Goal: Book appointment/travel/reservation

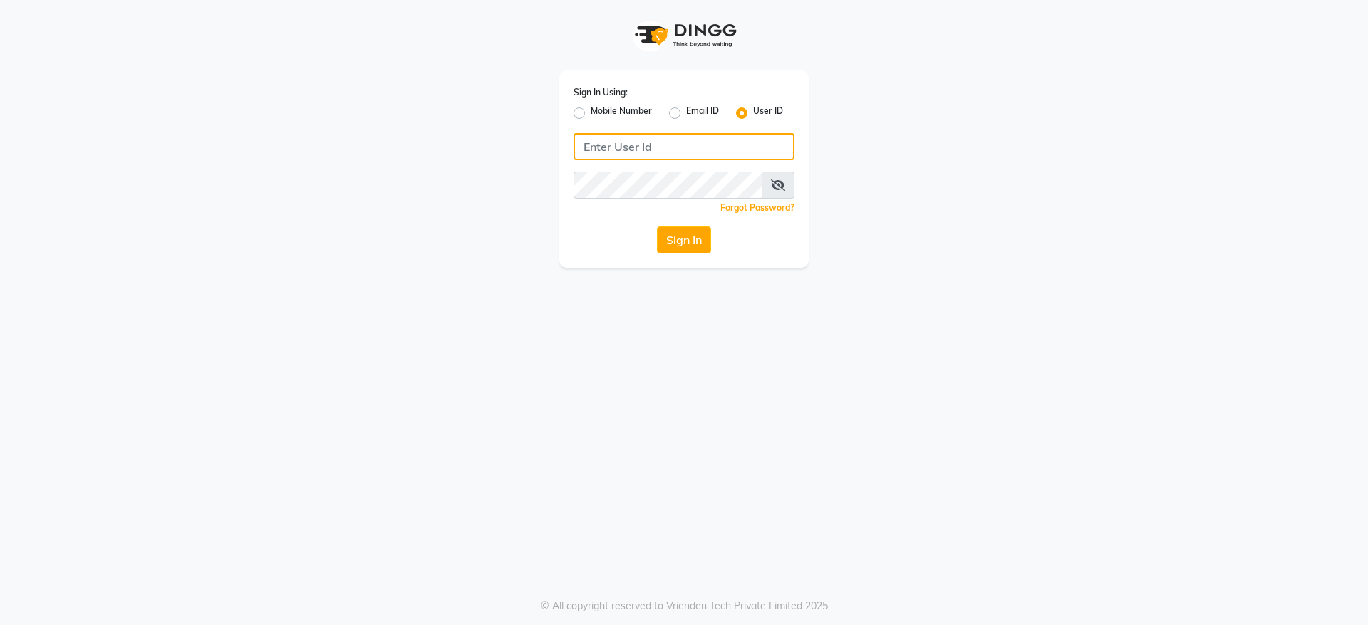
click at [645, 142] on input "Username" at bounding box center [683, 146] width 221 height 27
type input "8123812376"
click at [672, 260] on div "Sign In Using: Mobile Number Email ID User ID 8123812376 Remember me Forgot Pas…" at bounding box center [683, 169] width 249 height 197
click at [687, 239] on button "Sign In" at bounding box center [684, 240] width 54 height 27
click at [782, 185] on icon at bounding box center [778, 185] width 14 height 11
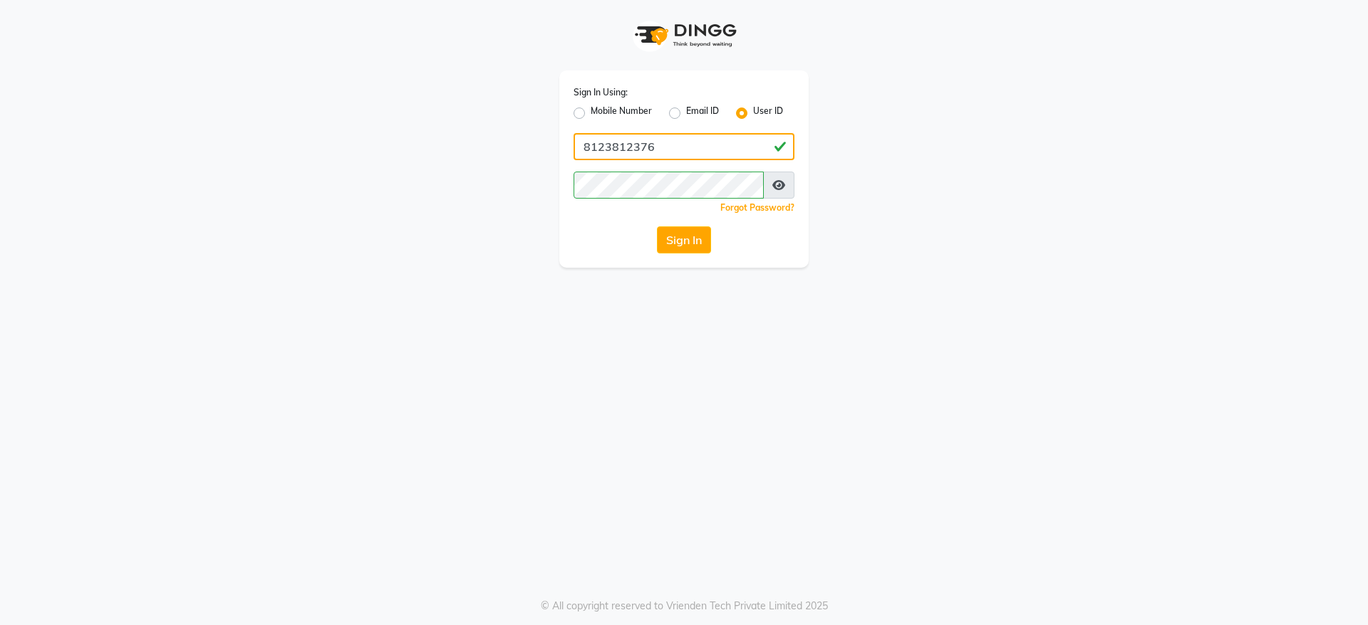
click at [683, 147] on input "8123812376" at bounding box center [683, 146] width 221 height 27
click at [591, 115] on label "Mobile Number" at bounding box center [621, 113] width 61 height 17
click at [591, 114] on input "Mobile Number" at bounding box center [595, 109] width 9 height 9
radio input "true"
radio input "false"
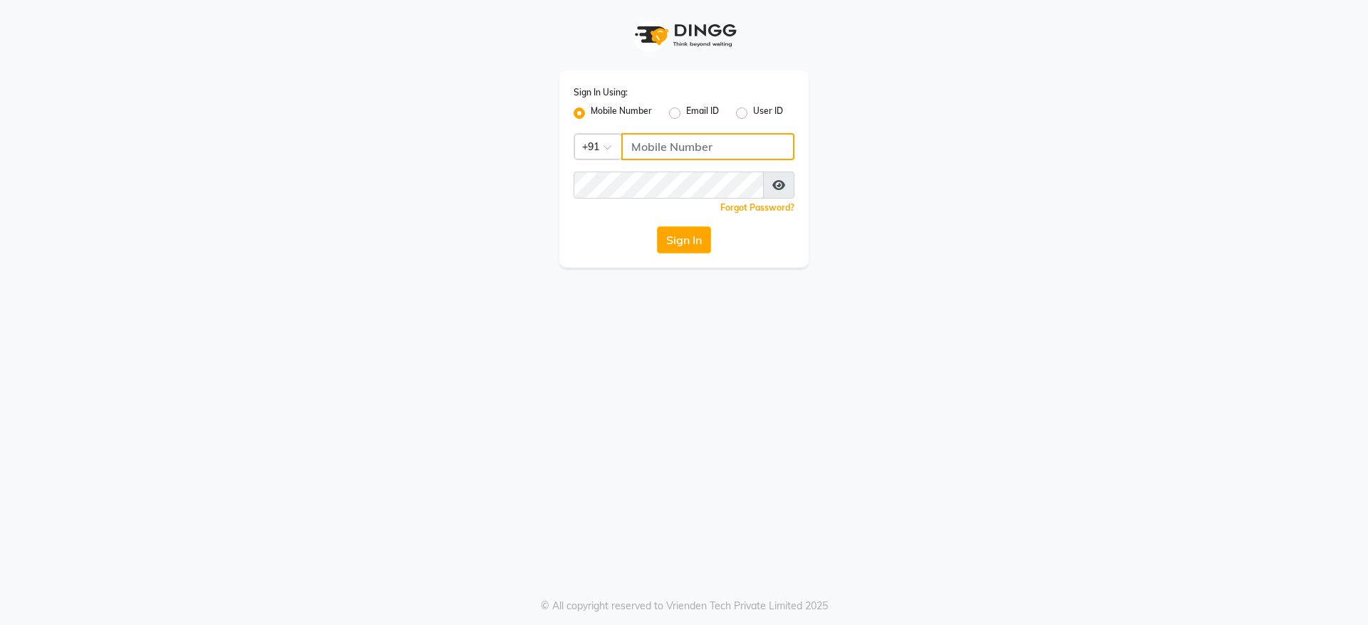
click at [663, 133] on input "Username" at bounding box center [707, 146] width 173 height 27
type input "8123812376"
click at [657, 227] on button "Sign In" at bounding box center [684, 240] width 54 height 27
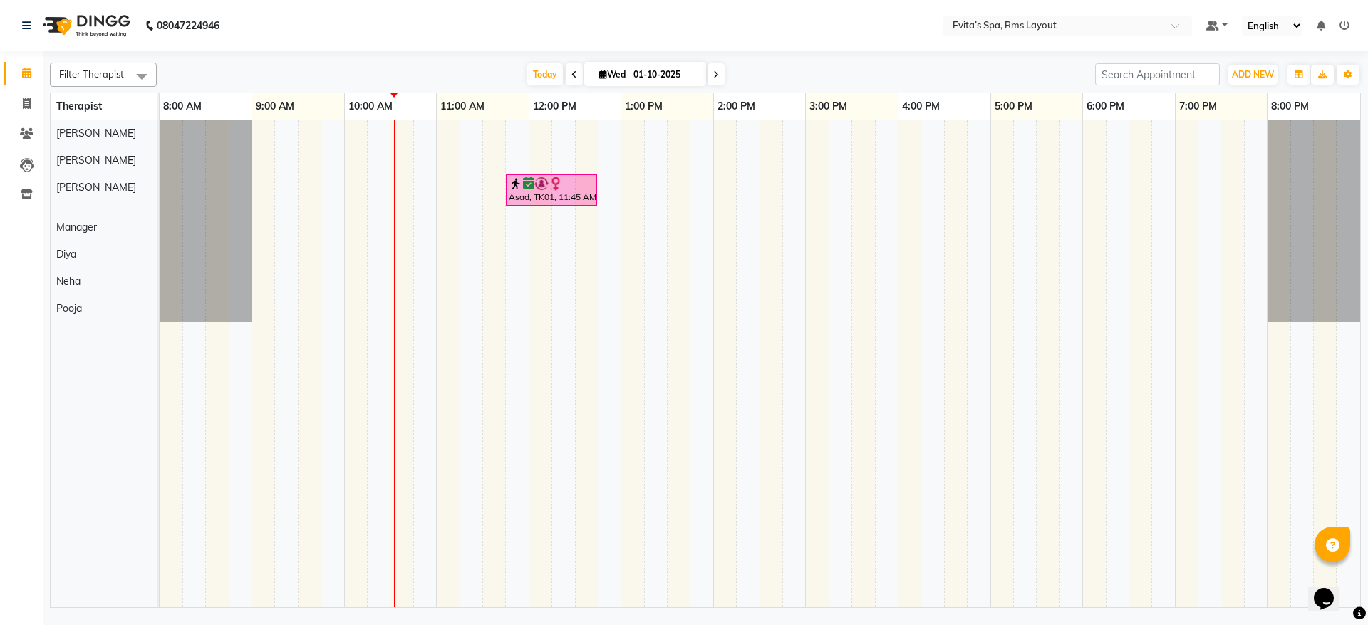
click at [1169, 546] on td at bounding box center [1163, 363] width 23 height 487
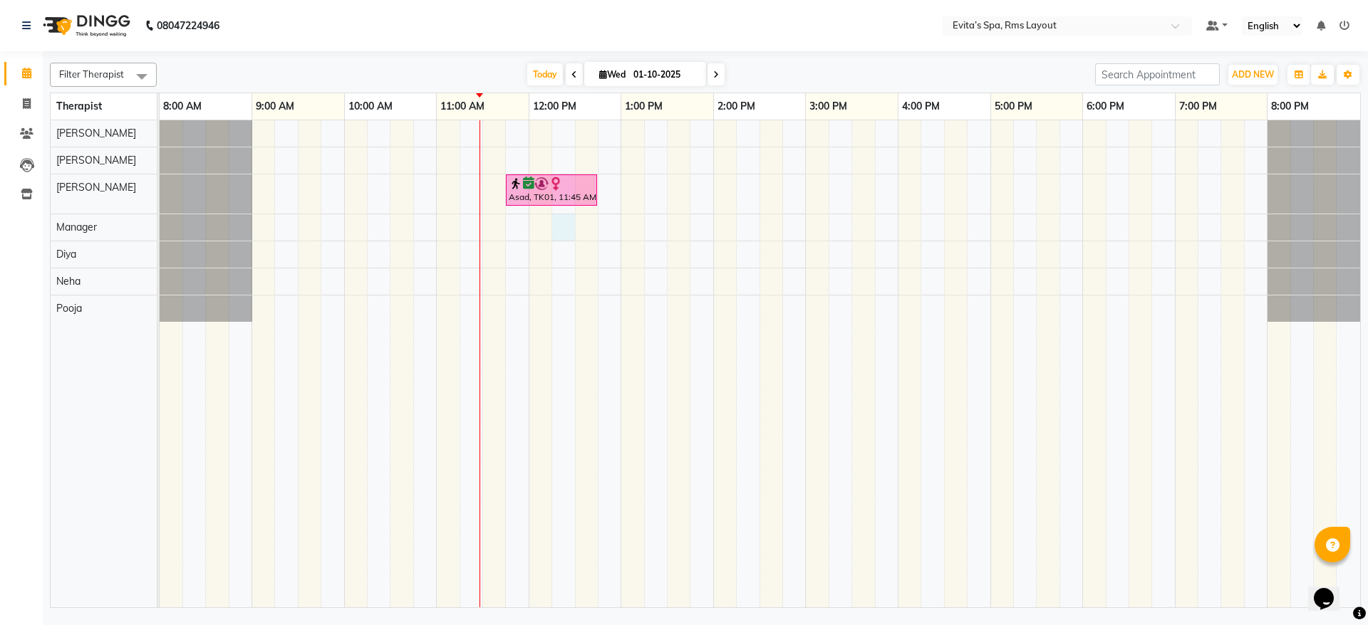
click at [565, 232] on div "Asad, TK01, 11:45 AM-12:45 PM, Aroma Massage" at bounding box center [760, 363] width 1200 height 487
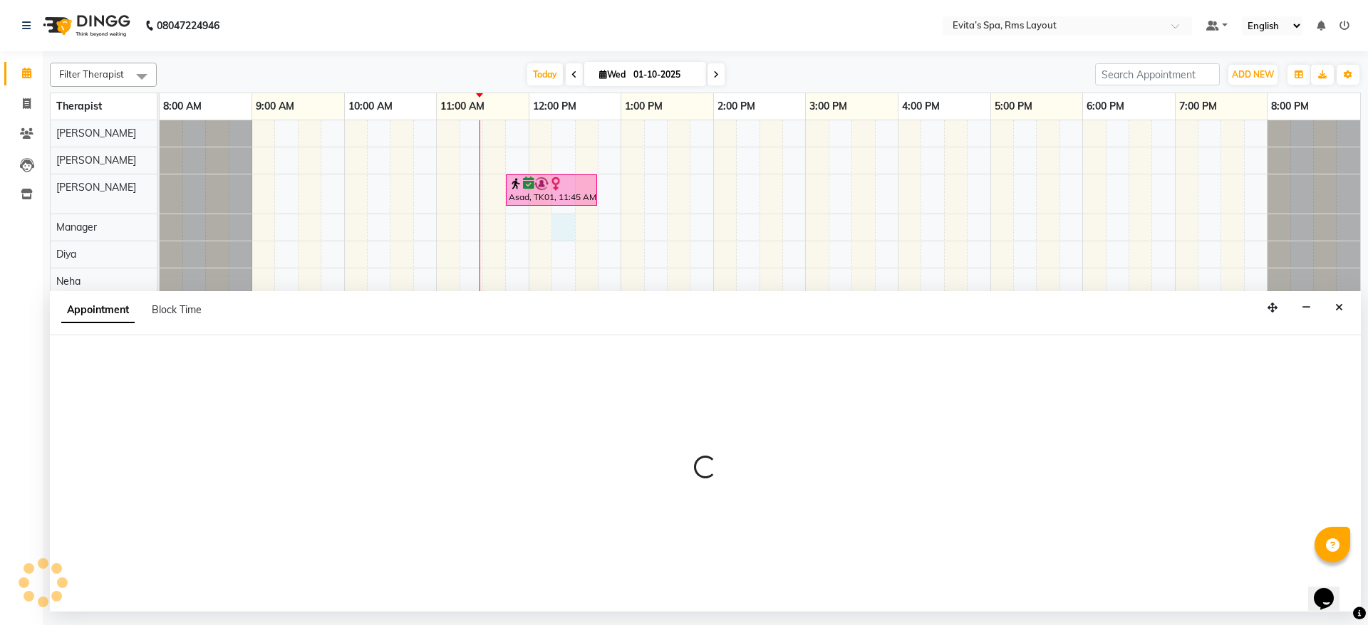
select select "71560"
select select "735"
select select "tentative"
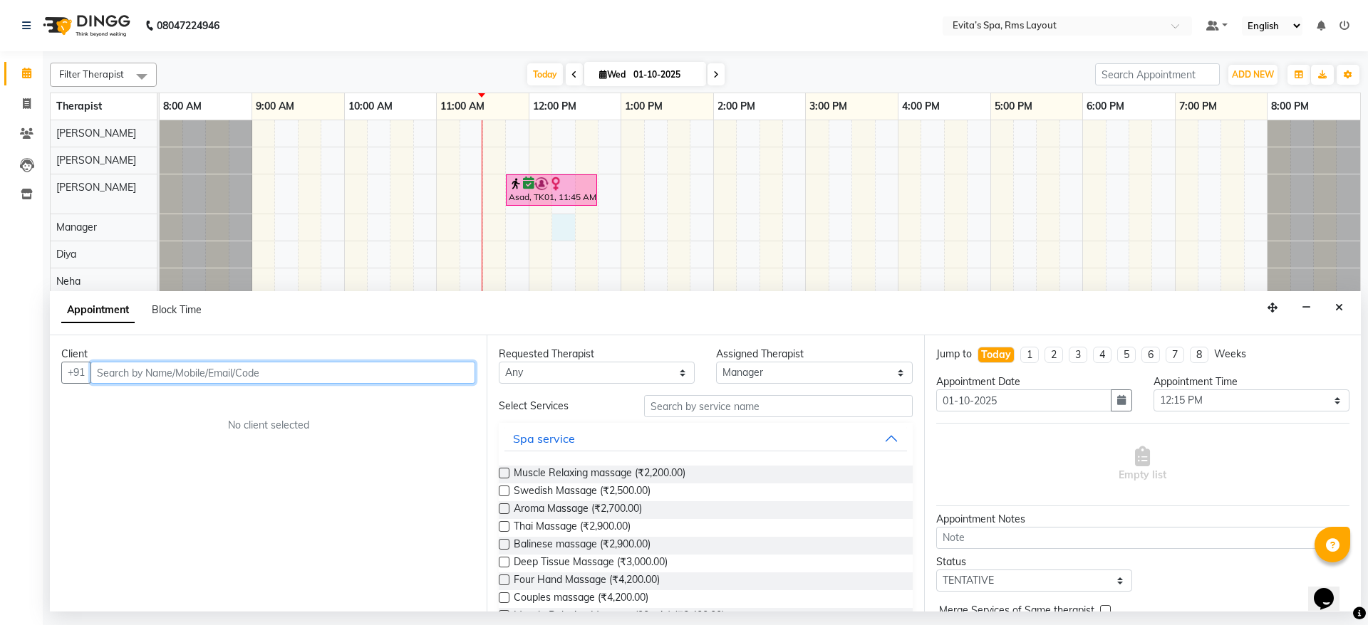
click at [287, 365] on input "text" at bounding box center [282, 373] width 385 height 22
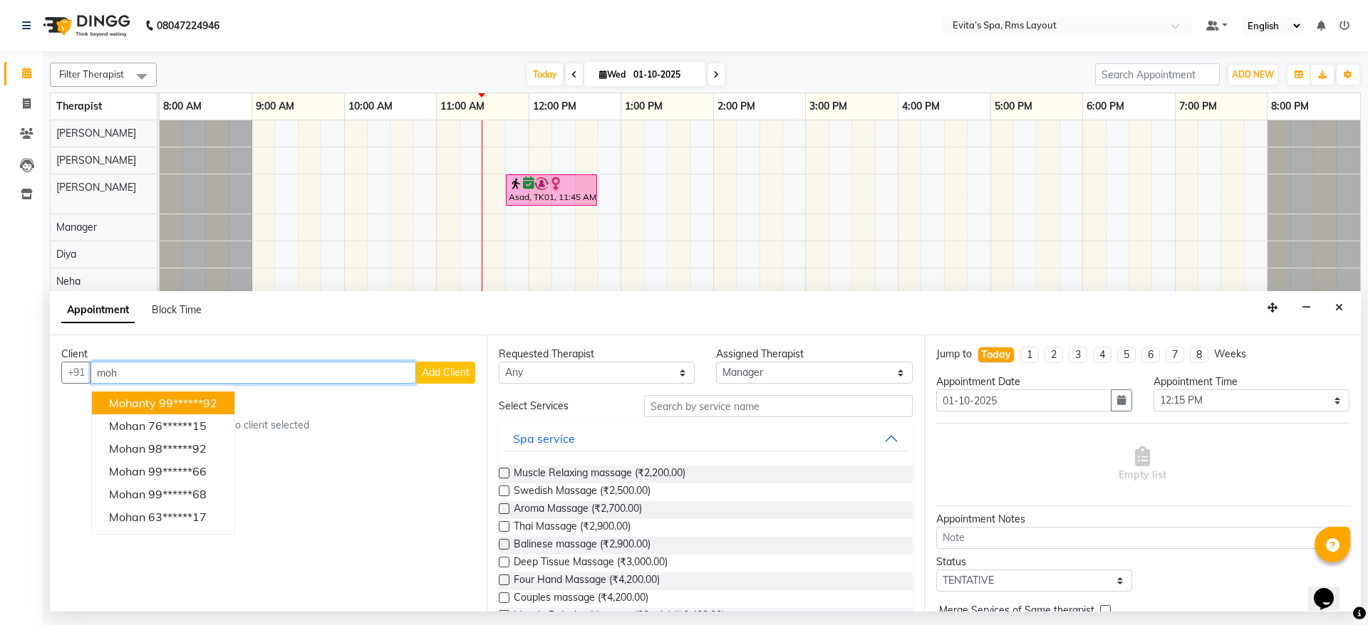
click at [243, 368] on input "moh" at bounding box center [253, 373] width 326 height 22
click at [214, 405] on ngb-highlight "99******92" at bounding box center [188, 403] width 58 height 14
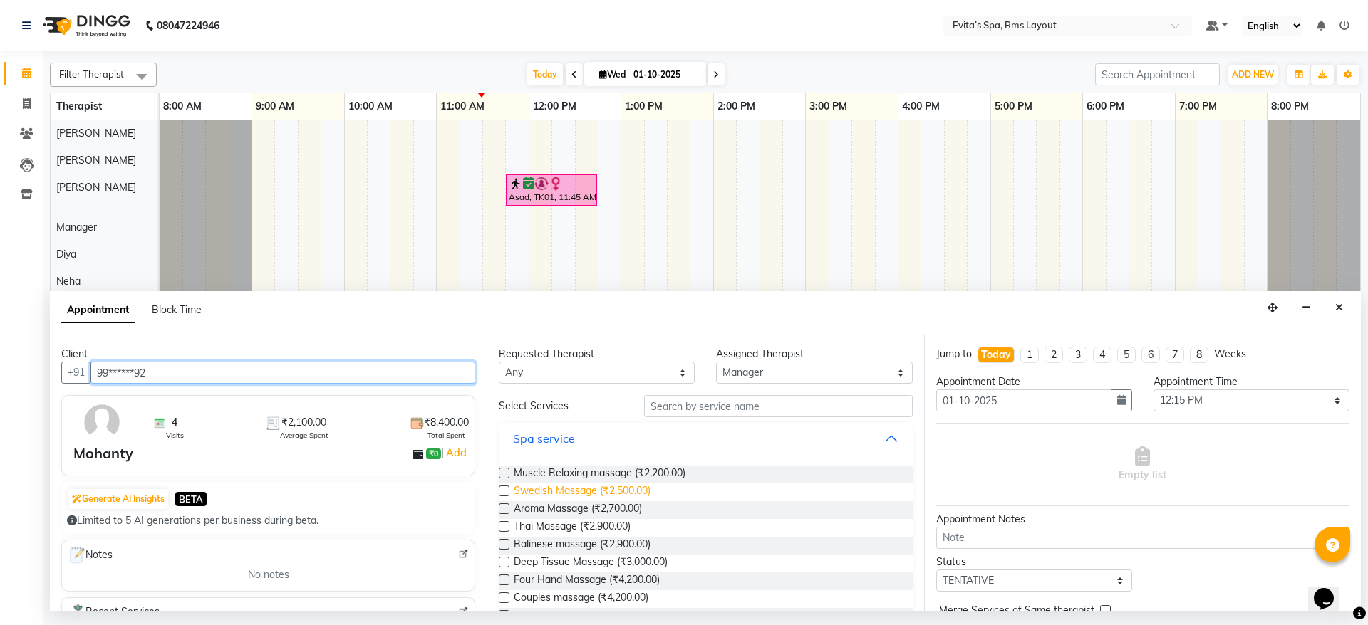
type input "99******92"
click at [628, 495] on span "Swedish Massage (₹2,500.00)" at bounding box center [582, 493] width 137 height 18
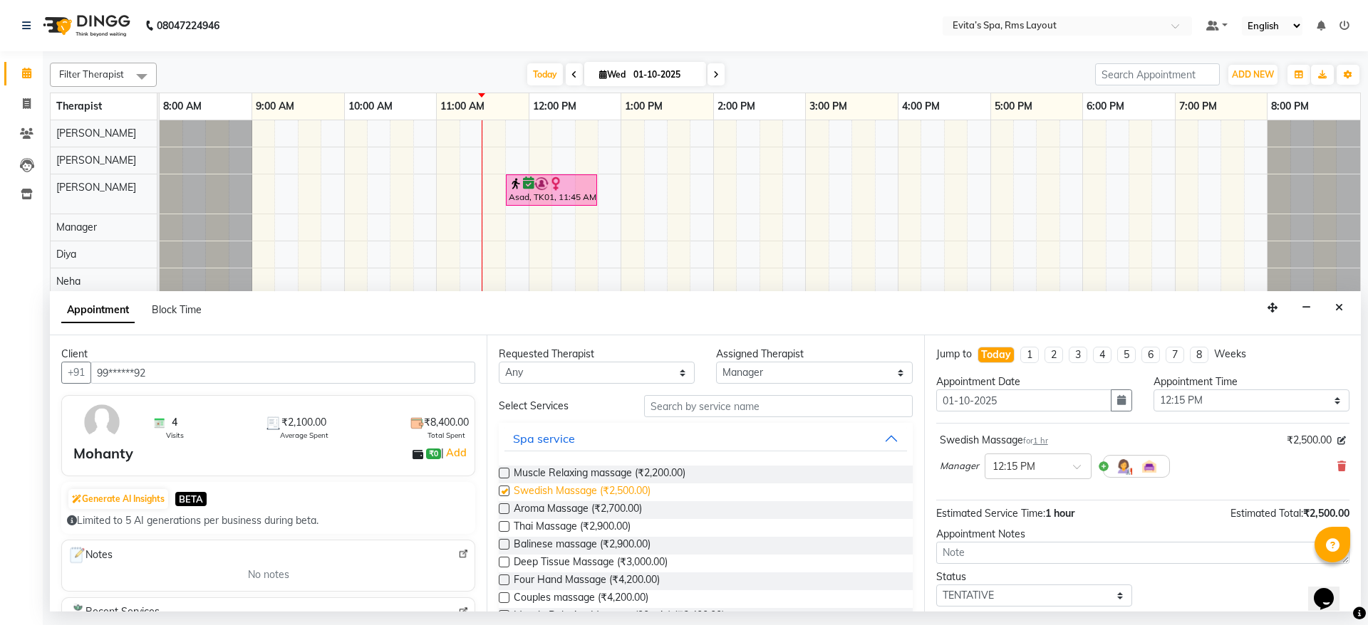
checkbox input "false"
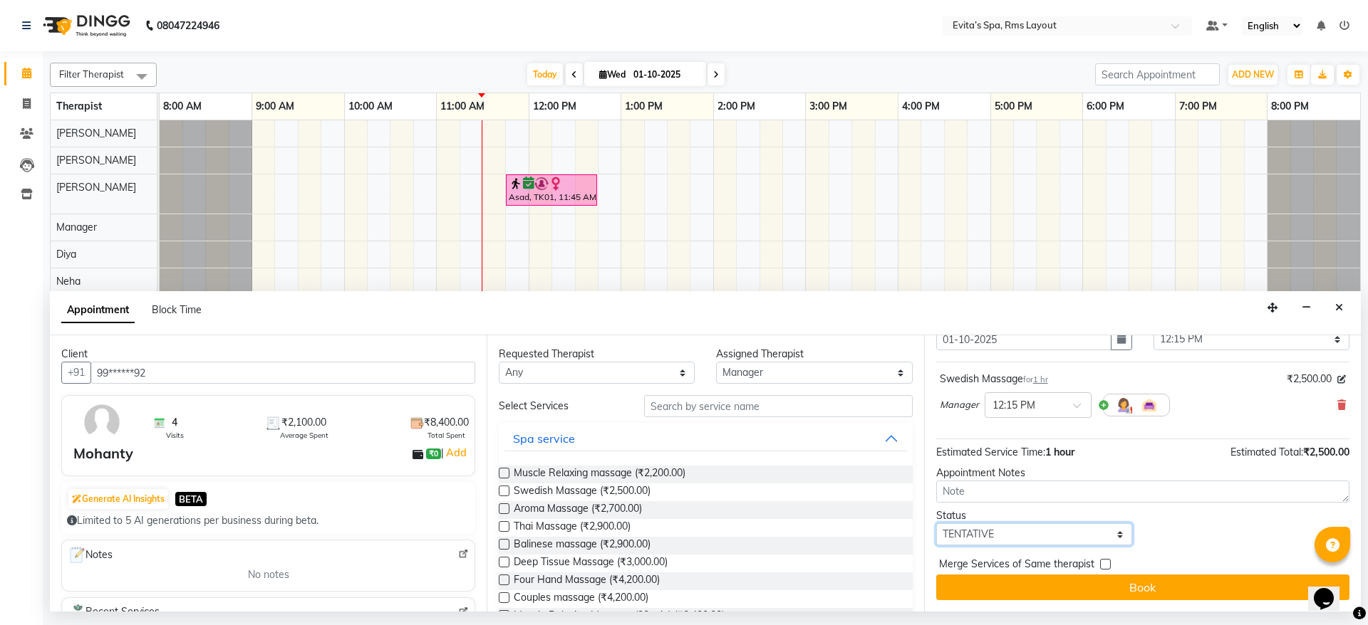
click at [997, 530] on select "Select TENTATIVE CONFIRM CHECK-IN UPCOMING" at bounding box center [1034, 535] width 196 height 22
select select "confirm booking"
click at [936, 524] on select "Select TENTATIVE CONFIRM CHECK-IN UPCOMING" at bounding box center [1034, 535] width 196 height 22
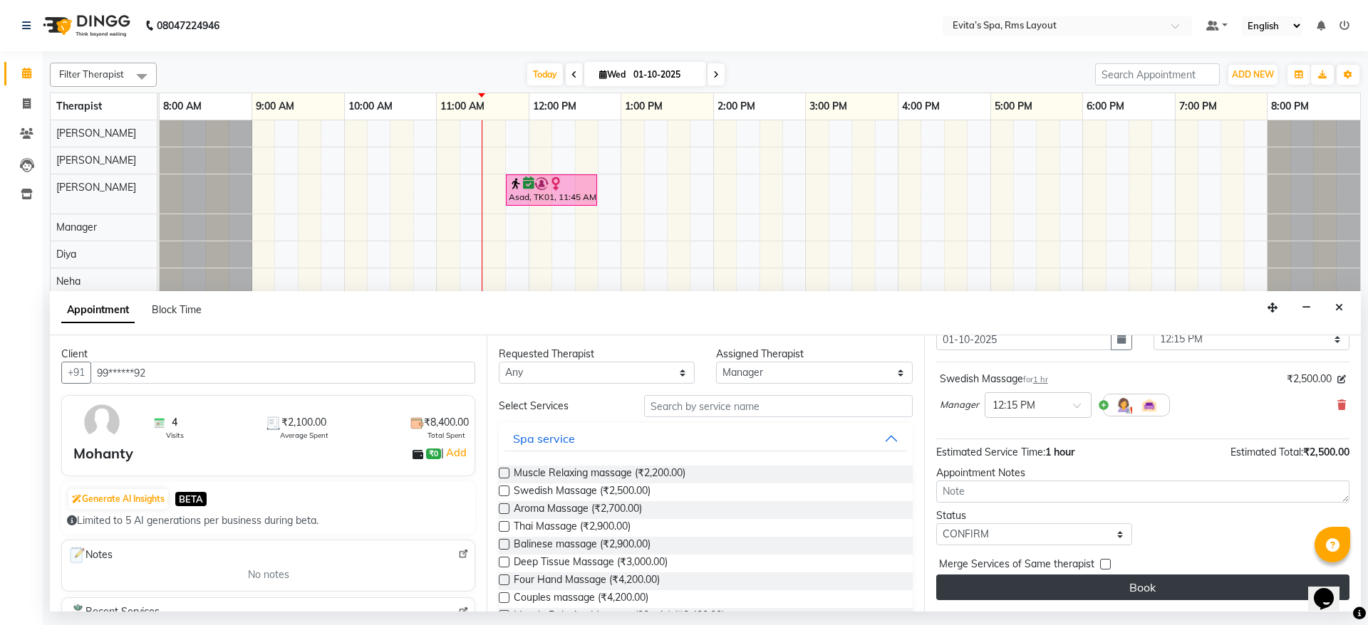
click at [1192, 585] on button "Book" at bounding box center [1142, 588] width 413 height 26
